Goal: Find specific page/section: Find specific page/section

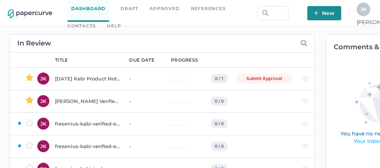
click at [96, 22] on link "Contacts" at bounding box center [81, 26] width 28 height 8
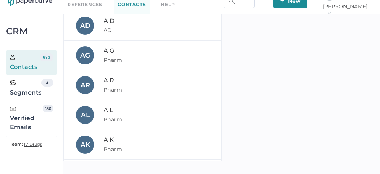
scroll to position [121, 0]
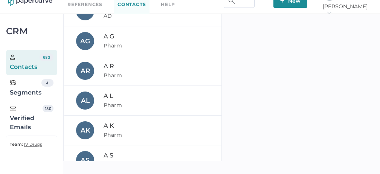
click at [27, 121] on div "Verified Emails" at bounding box center [26, 118] width 33 height 27
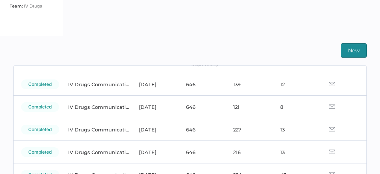
scroll to position [150, 0]
